Goal: Register for event/course

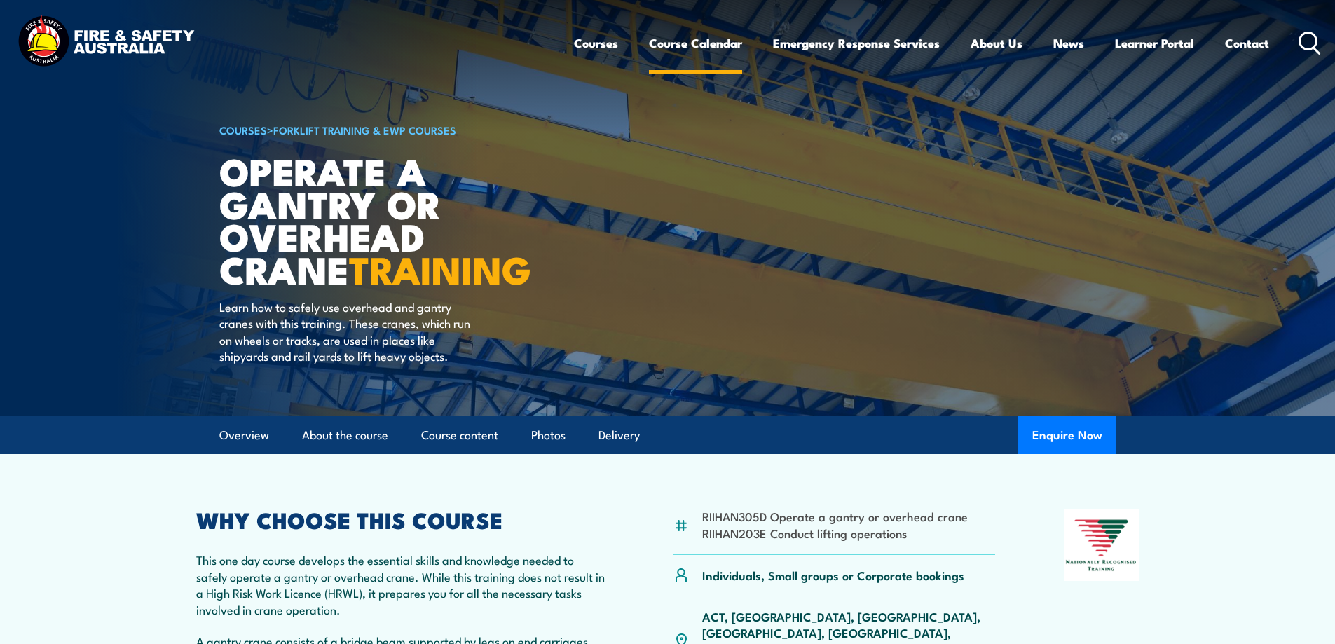
click at [671, 41] on link "Course Calendar" at bounding box center [695, 43] width 93 height 37
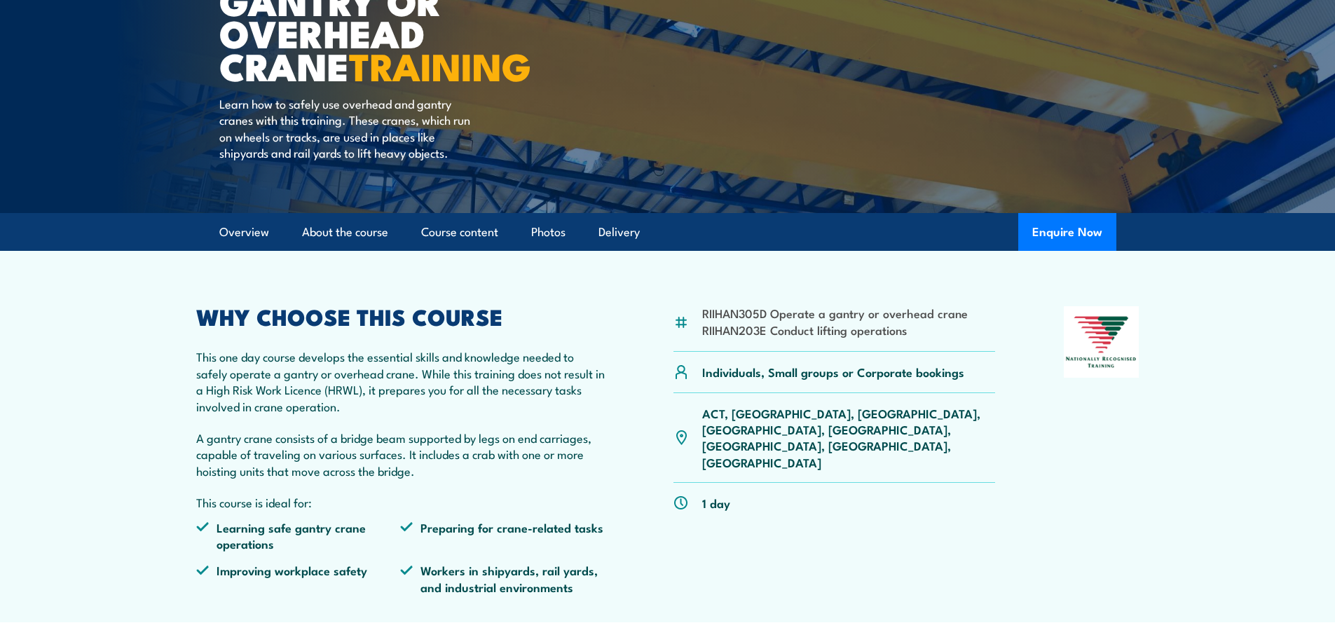
scroll to position [210, 0]
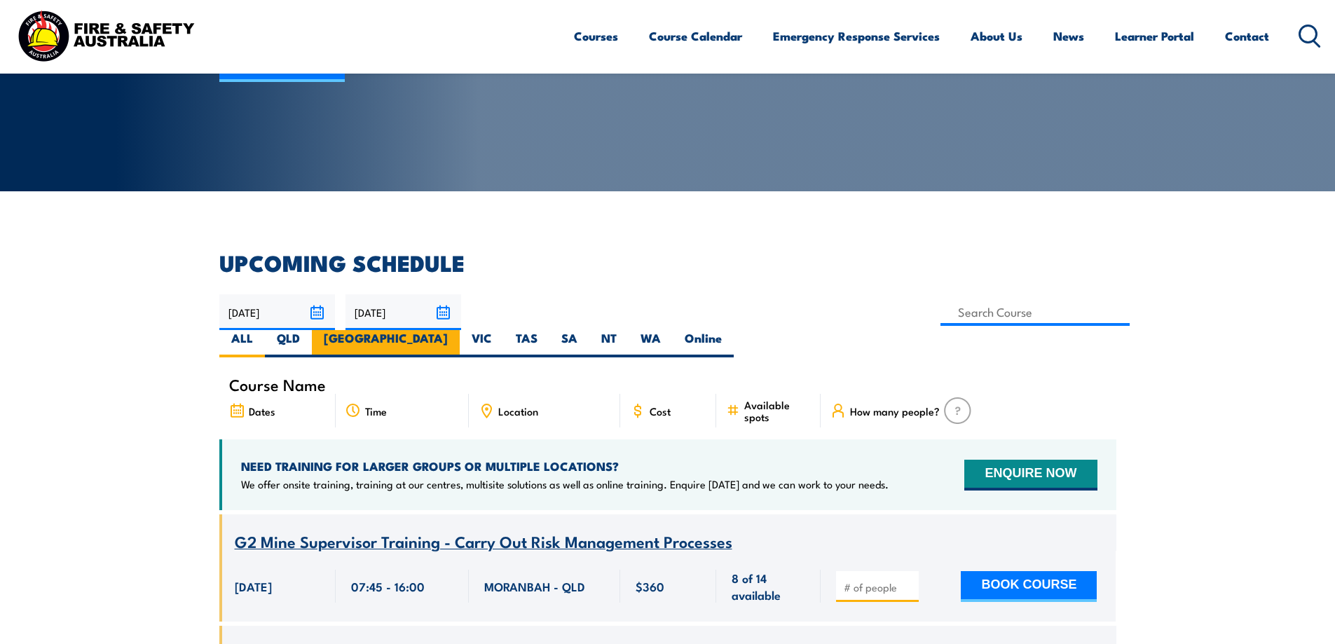
click at [460, 330] on label "[GEOGRAPHIC_DATA]" at bounding box center [386, 343] width 148 height 27
click at [457, 330] on input "[GEOGRAPHIC_DATA]" at bounding box center [452, 334] width 9 height 9
radio input "true"
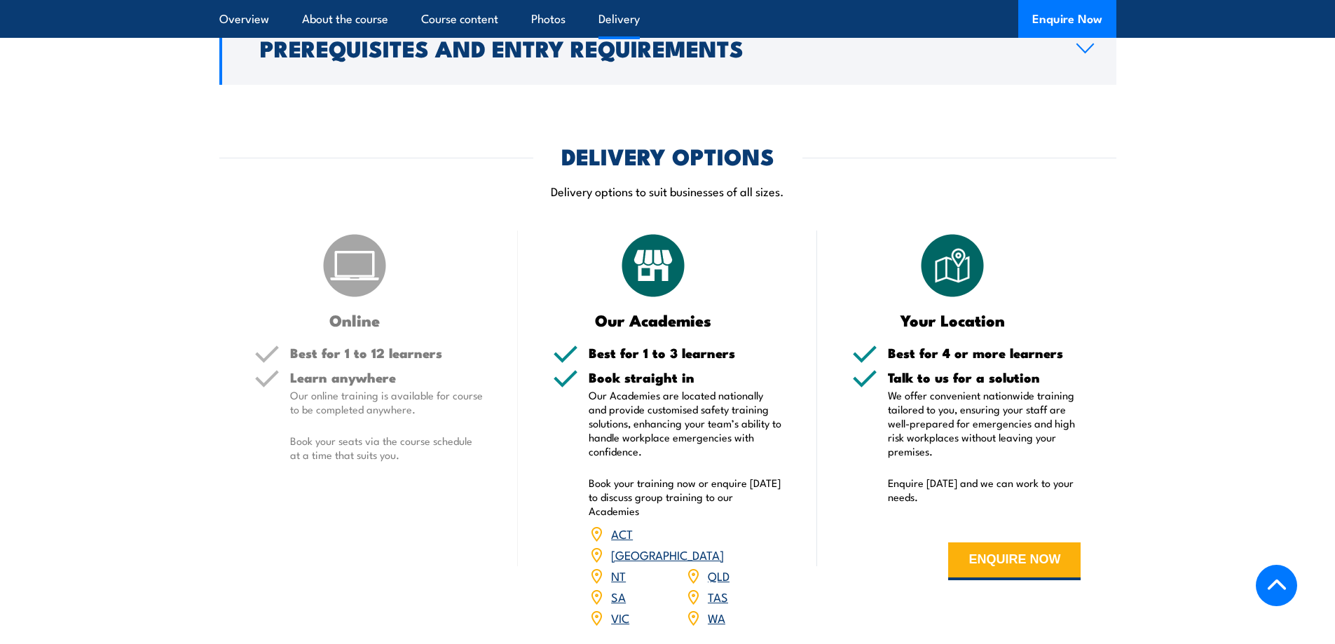
scroll to position [1472, 0]
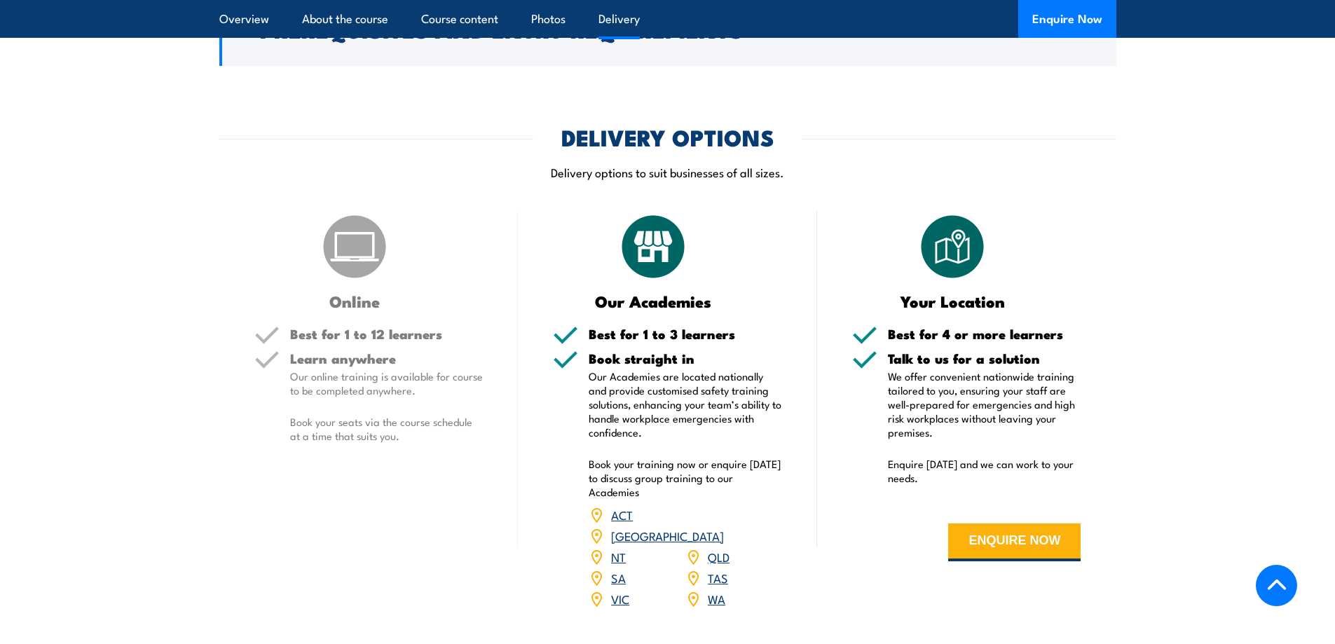
click at [1245, 450] on section "DELIVERY OPTIONS Delivery options to suit businesses of all sizes. Online Best …" at bounding box center [667, 377] width 1335 height 500
click at [724, 527] on link "[GEOGRAPHIC_DATA]" at bounding box center [667, 535] width 113 height 17
